Goal: Task Accomplishment & Management: Manage account settings

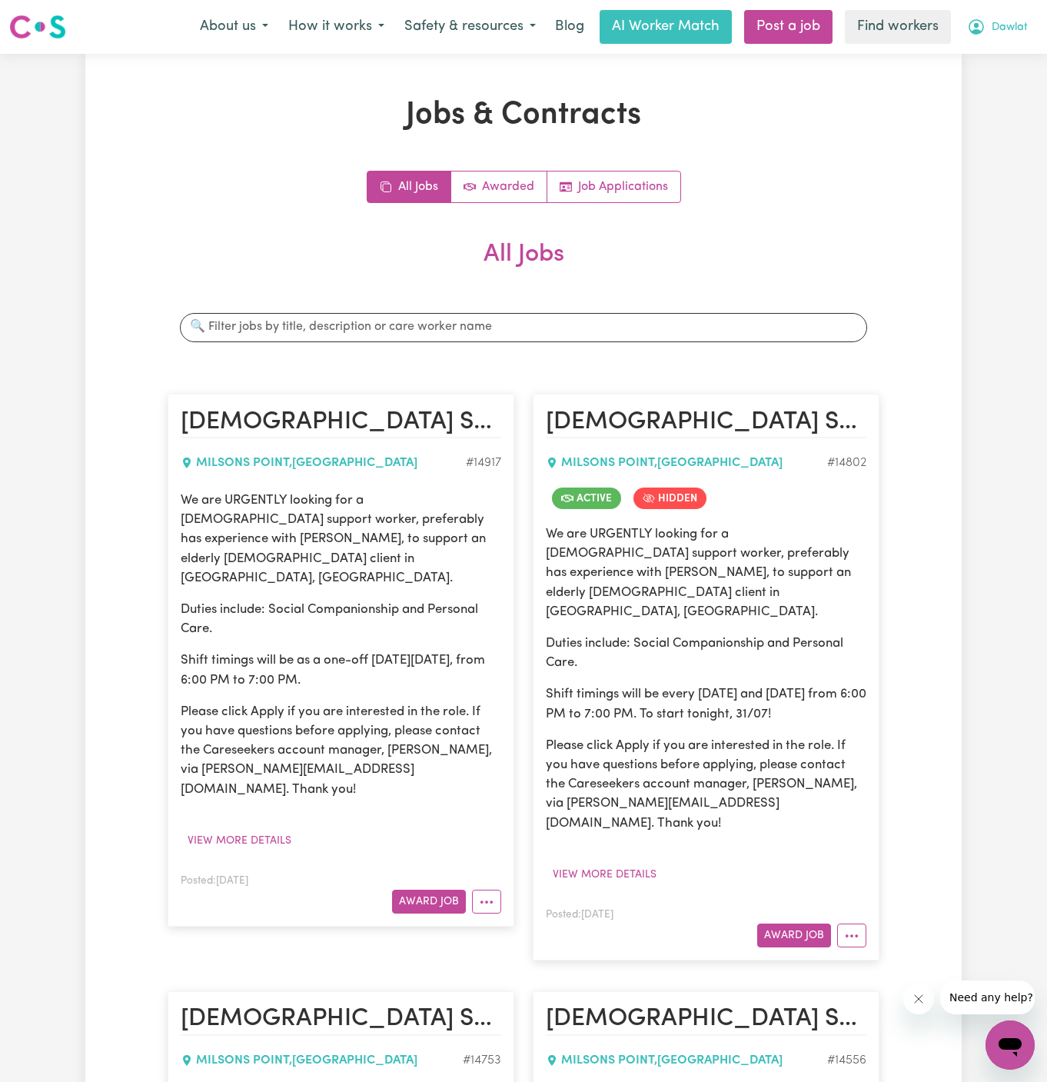
click at [1016, 27] on span "Dawlat" at bounding box center [1010, 27] width 36 height 17
click at [1020, 24] on span "Dawlat" at bounding box center [1010, 27] width 36 height 17
click at [991, 85] on link "Logout" at bounding box center [976, 88] width 121 height 29
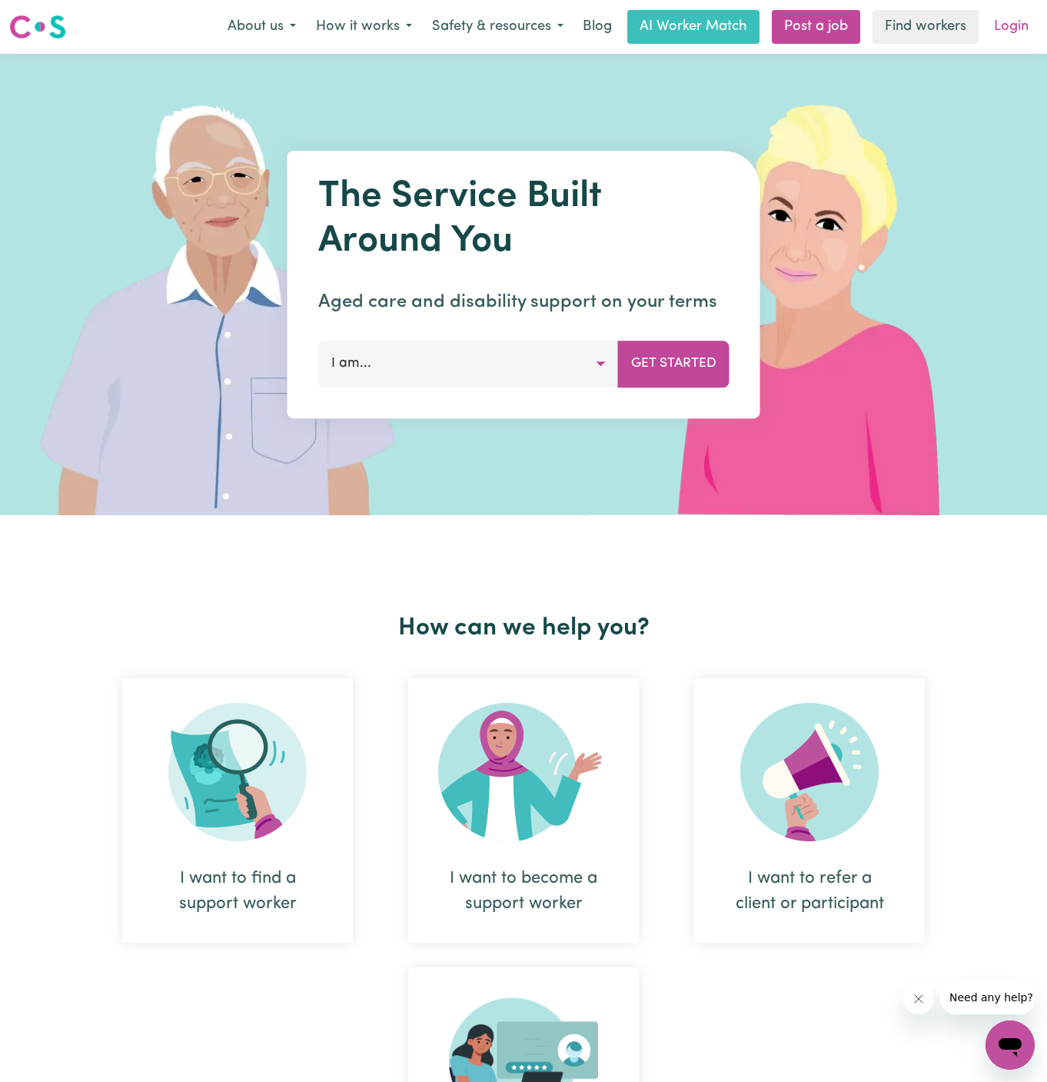
click at [1030, 24] on link "Login" at bounding box center [1011, 27] width 53 height 34
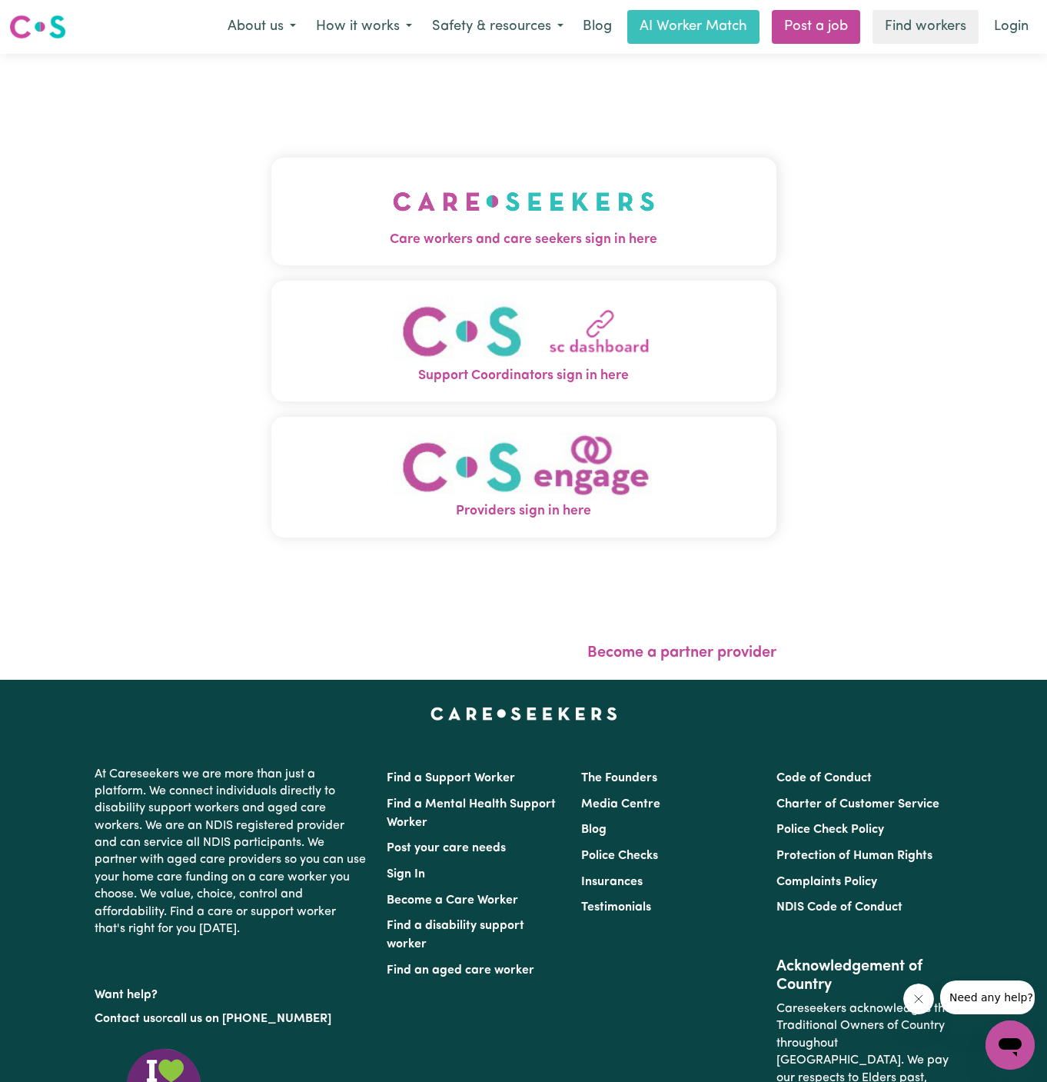
click at [587, 211] on button "Care workers and care seekers sign in here" at bounding box center [523, 212] width 505 height 108
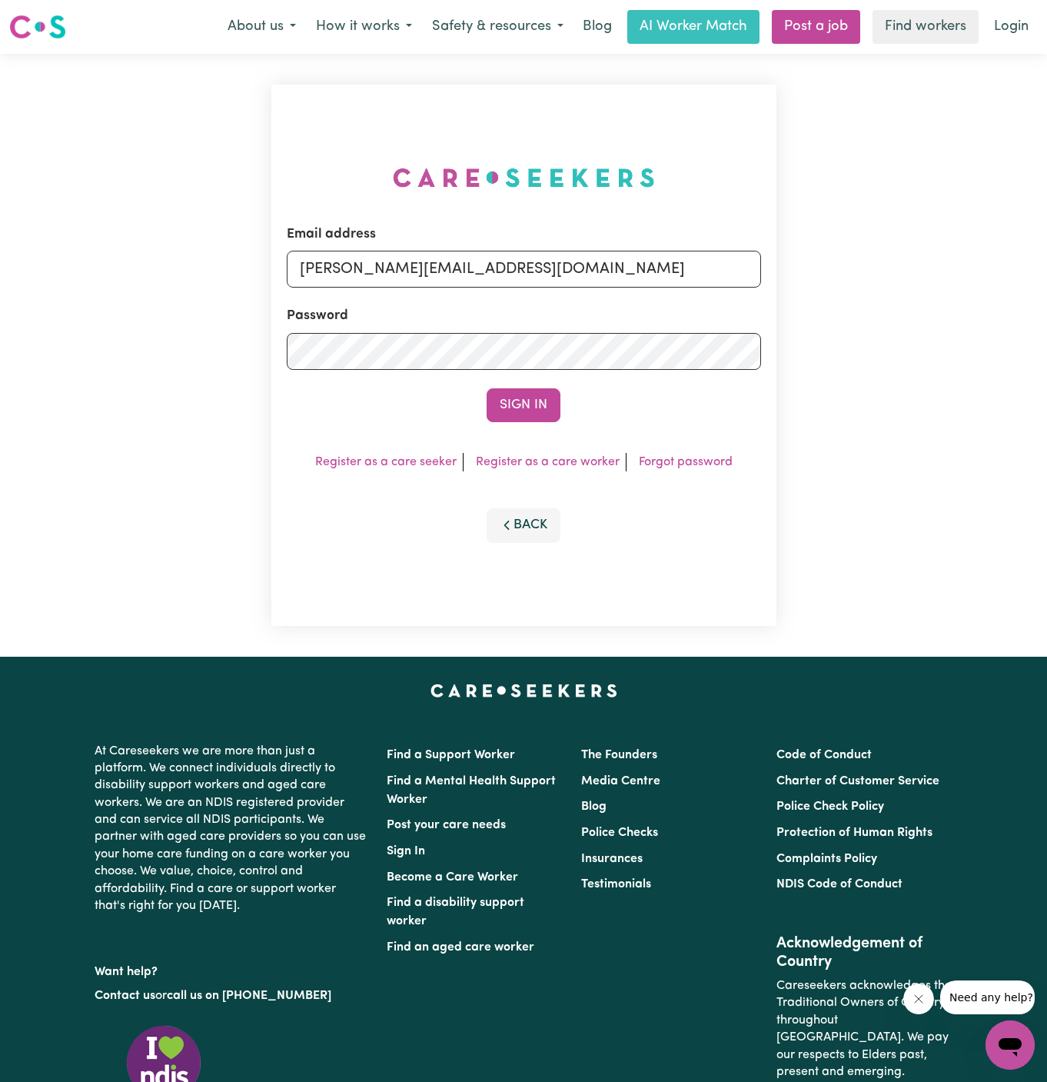
click at [587, 211] on div "Email address [PERSON_NAME][EMAIL_ADDRESS][DOMAIN_NAME] Password Sign In Regist…" at bounding box center [523, 355] width 505 height 541
click at [587, 274] on input "[PERSON_NAME][EMAIL_ADDRESS][DOMAIN_NAME]" at bounding box center [524, 269] width 474 height 37
drag, startPoint x: 381, startPoint y: 268, endPoint x: 839, endPoint y: 268, distance: 458.3
click at [839, 268] on div "Email address [EMAIL_ADDRESS][DOMAIN_NAME] Password Sign In Register as a care …" at bounding box center [523, 355] width 1047 height 603
type input "[EMAIL_ADDRESS][DOMAIN_NAME]"
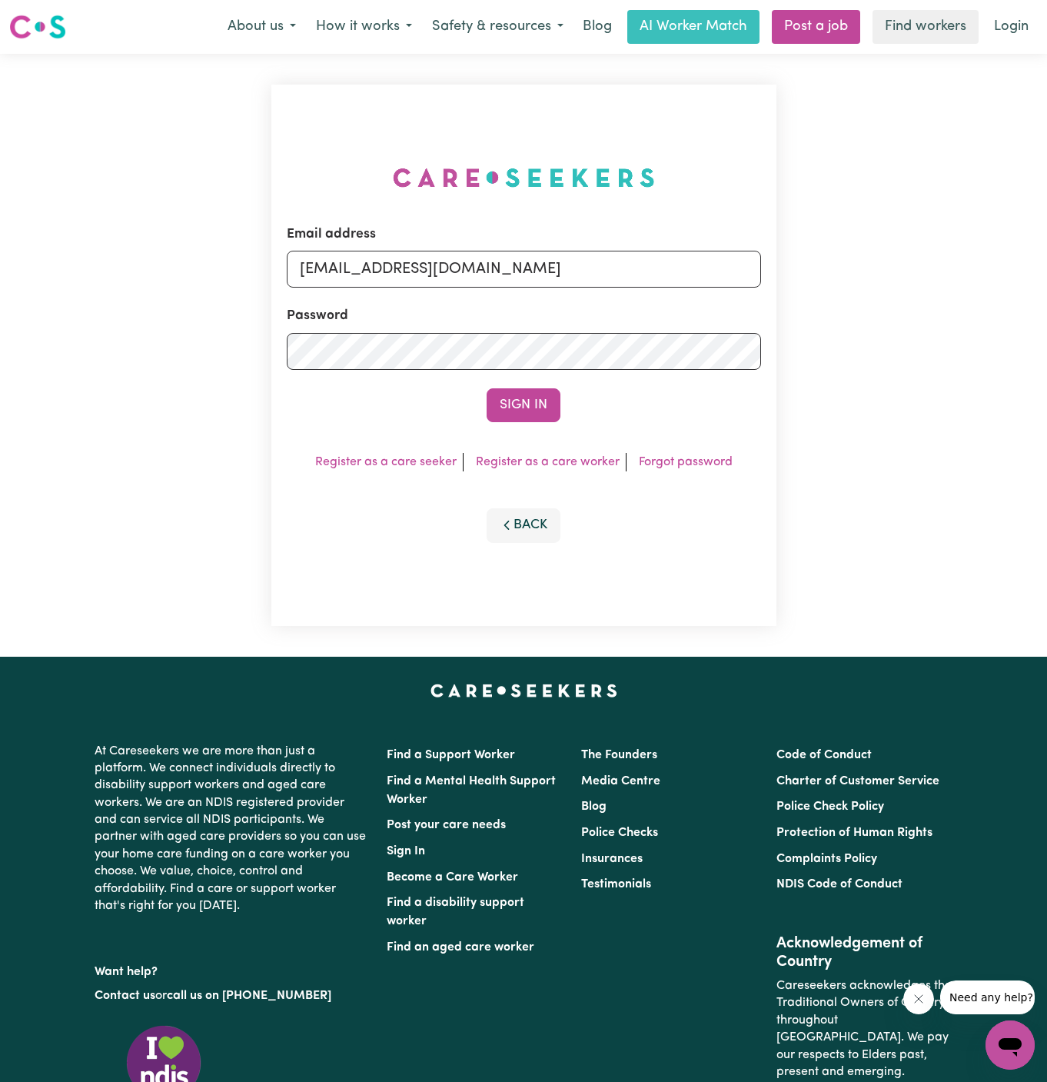
click at [487, 388] on button "Sign In" at bounding box center [524, 405] width 74 height 34
